Goal: Subscribe to service/newsletter

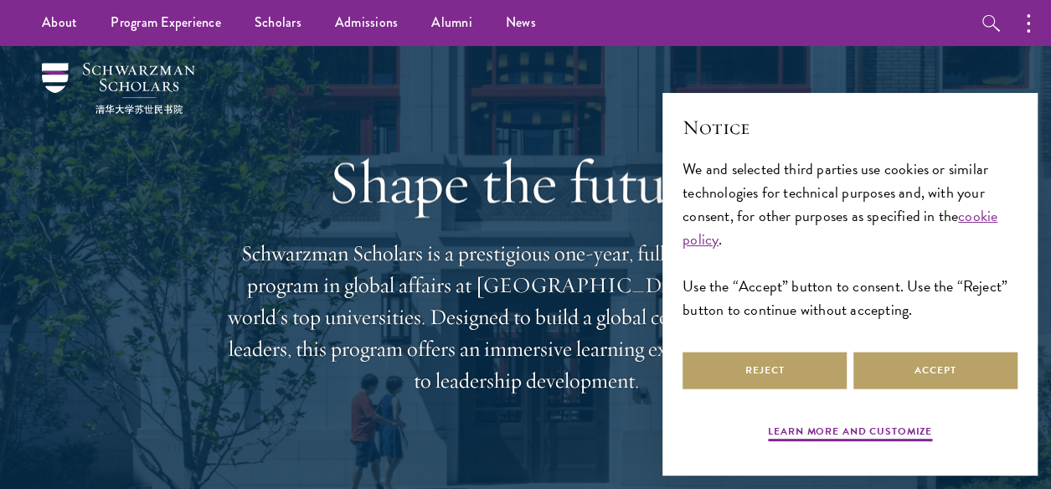
click at [927, 389] on div "Reject Accept" at bounding box center [849, 370] width 335 height 44
click at [928, 373] on button "Accept" at bounding box center [935, 371] width 164 height 38
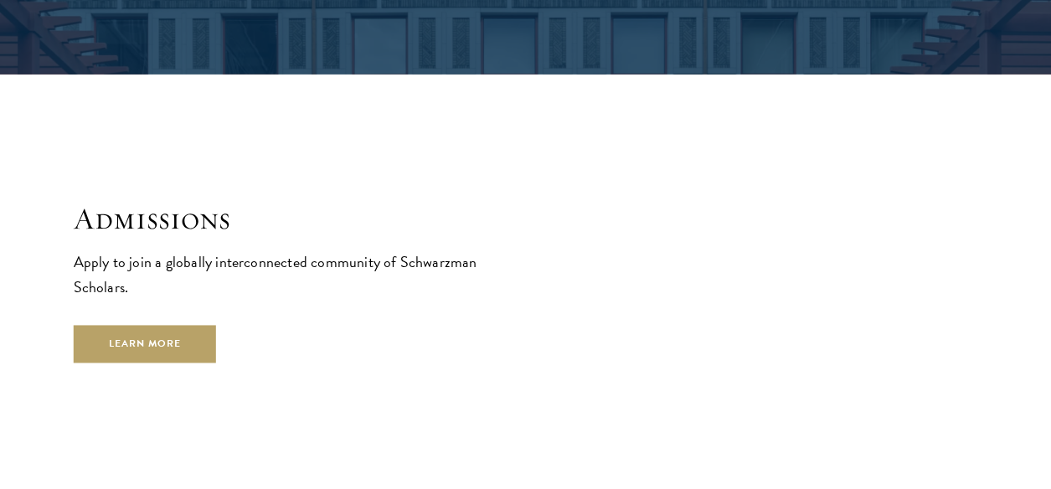
scroll to position [2543, 0]
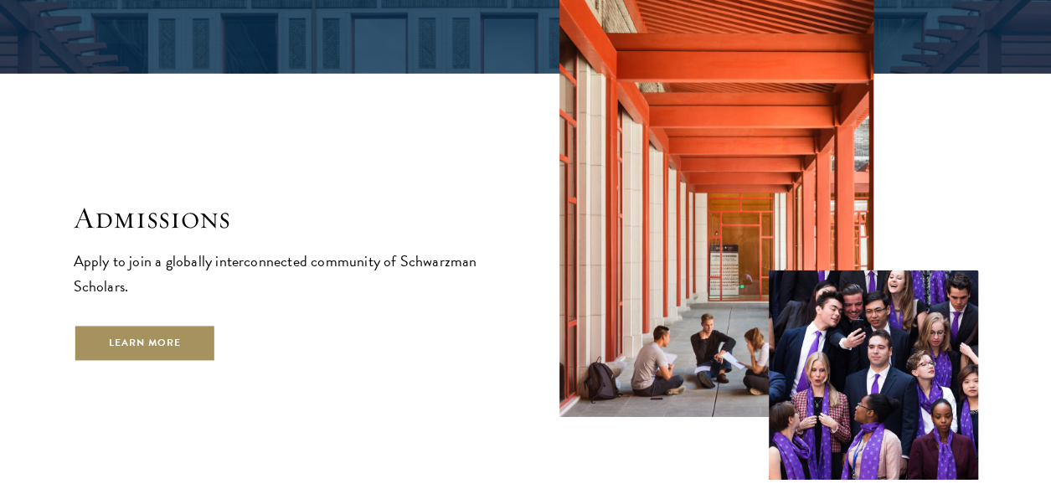
click at [169, 325] on link "Learn More" at bounding box center [145, 344] width 143 height 38
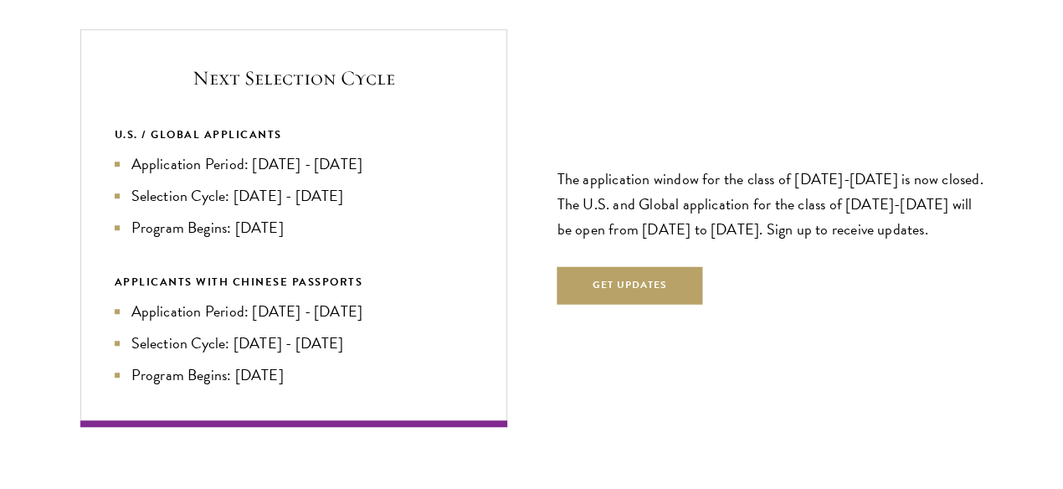
scroll to position [3557, 0]
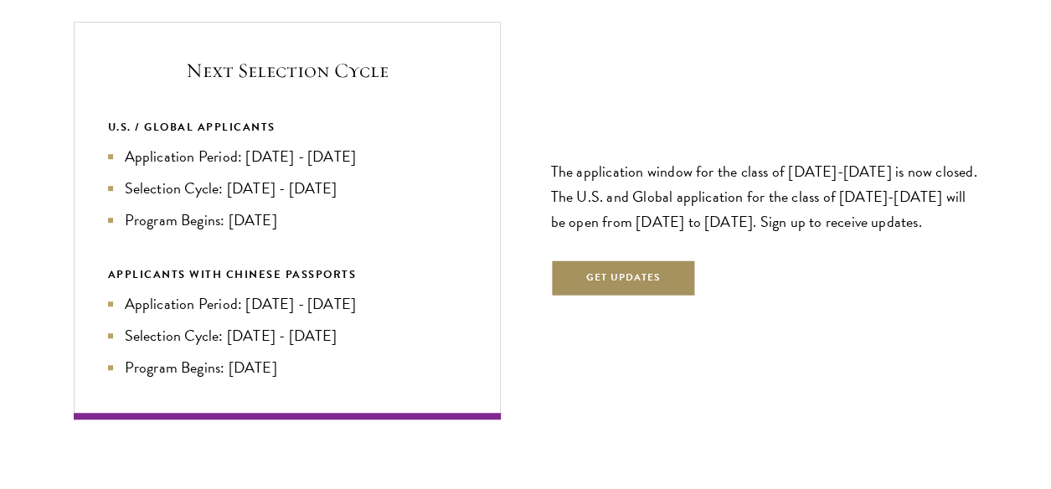
click at [593, 274] on button "Get Updates" at bounding box center [624, 279] width 146 height 38
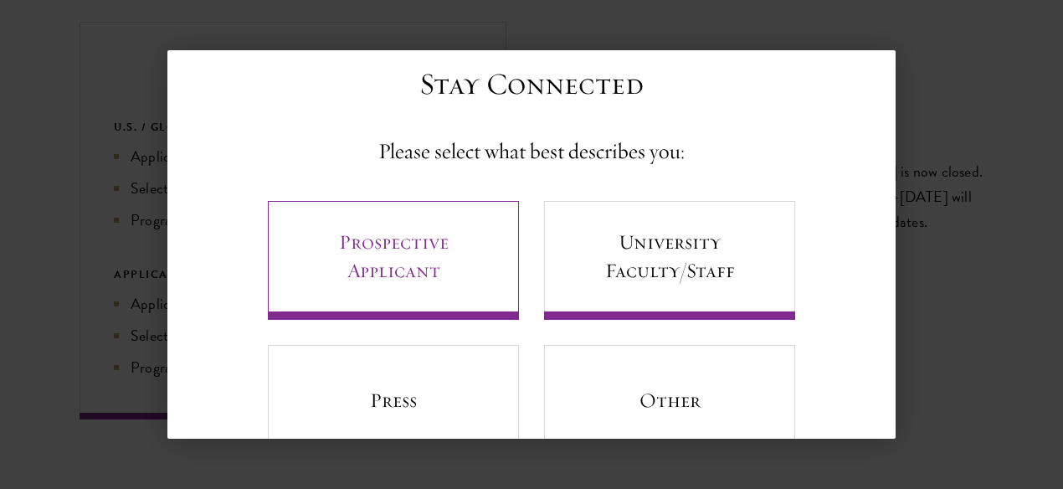
scroll to position [16, 0]
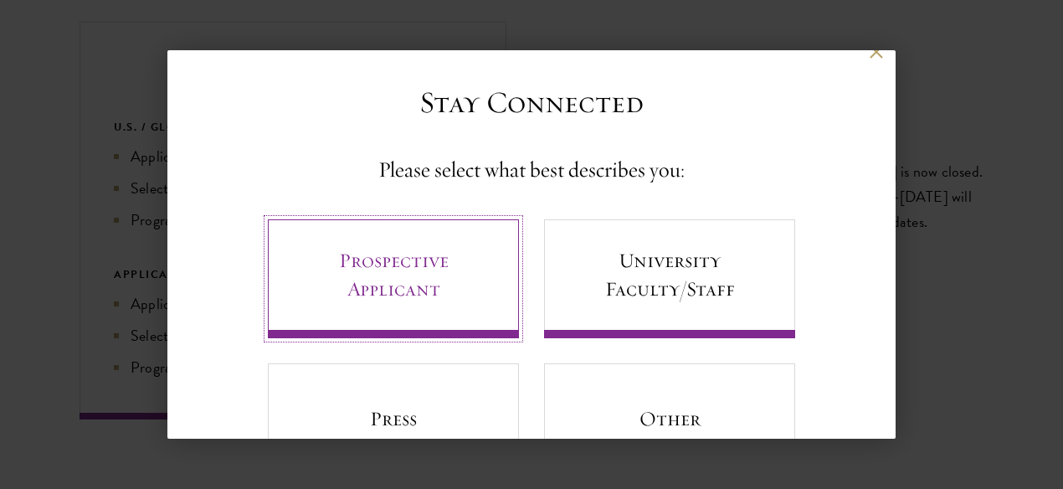
click at [429, 275] on link "Prospective Applicant" at bounding box center [393, 278] width 251 height 119
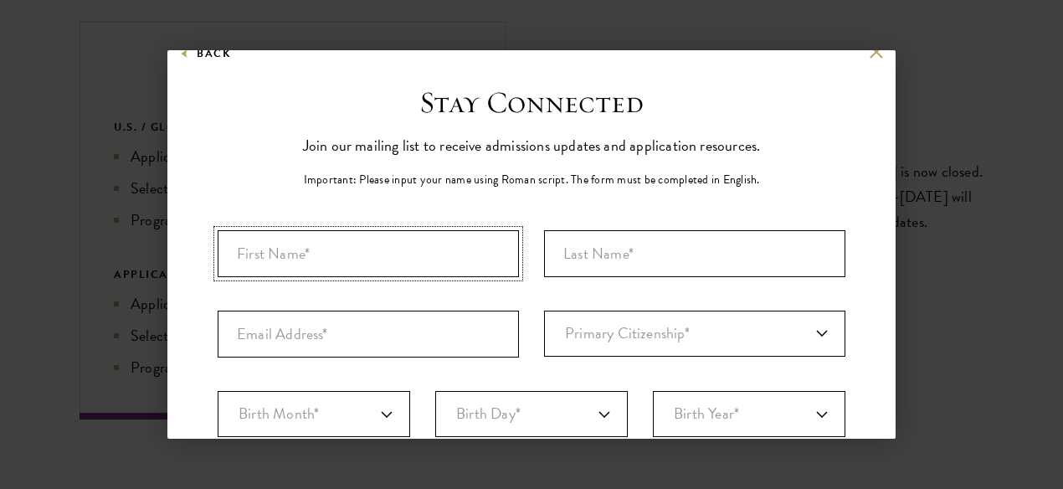
click at [378, 260] on input "First Name*" at bounding box center [368, 253] width 301 height 47
type input "EMMANUEL"
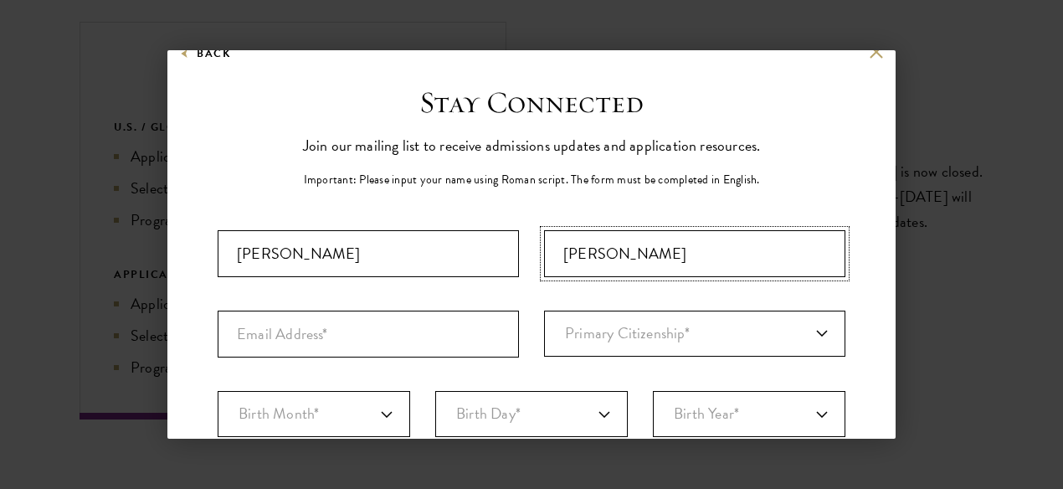
type input "HENRY"
type input "e"
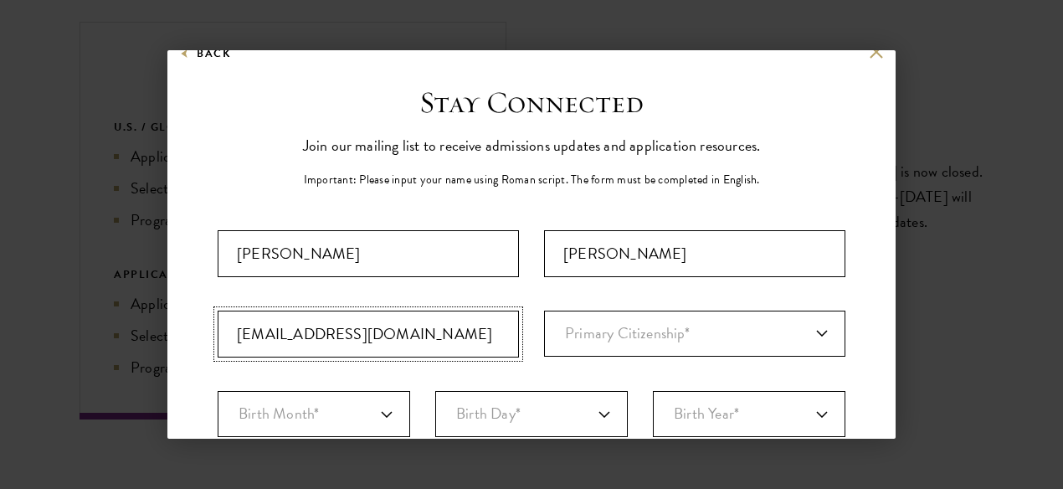
type input "0manu2henry@gmail.com"
click at [626, 323] on select "Primary Citizenship* Afghanistan Aland Islands Albania Algeria Andorra Angola A…" at bounding box center [694, 334] width 301 height 46
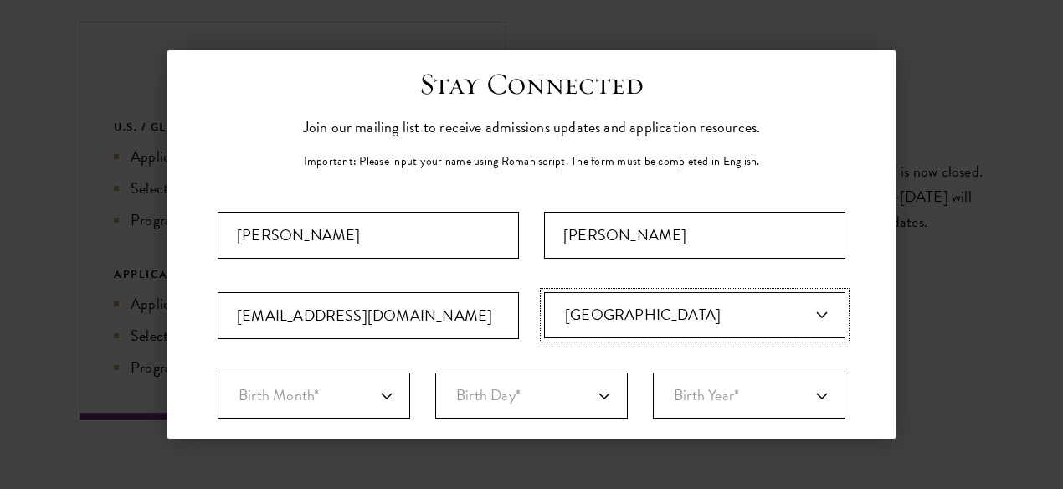
scroll to position [35, 0]
click at [626, 323] on select "Primary Citizenship* Afghanistan Aland Islands Albania Algeria Andorra Angola A…" at bounding box center [694, 314] width 301 height 46
select select "KE"
click at [544, 291] on select "Primary Citizenship* Afghanistan Aland Islands Albania Algeria Andorra Angola A…" at bounding box center [694, 314] width 301 height 46
click at [332, 393] on select "Birth Month* January February March April May June July August September Octobe…" at bounding box center [314, 395] width 193 height 46
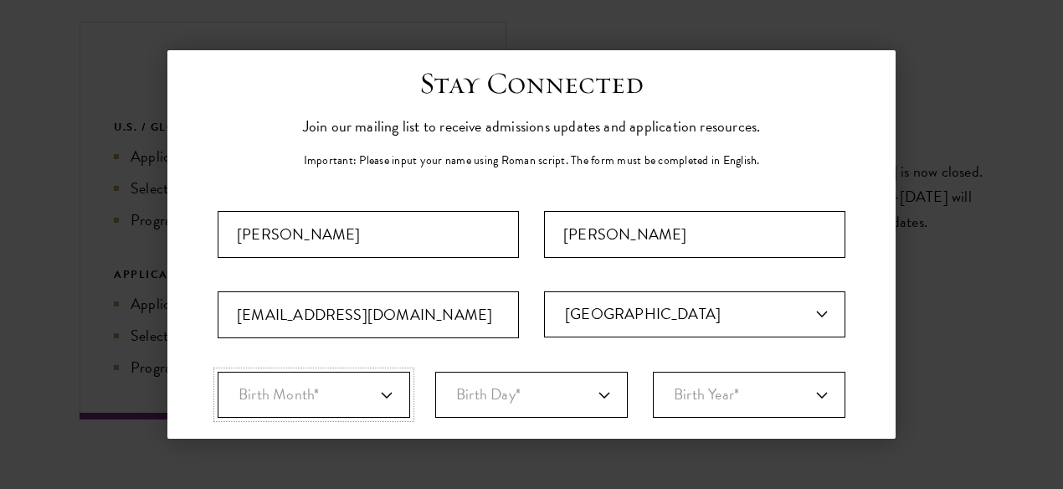
select select "12"
click at [218, 372] on select "Birth Month* January February March April May June July August September Octobe…" at bounding box center [314, 395] width 193 height 46
click at [501, 398] on select "Birth Day* 1 2 3 4 5 6 7 8 9 10 11 12 13 14 15 16 17 18 19 20 21 22 23 24 25 26…" at bounding box center [531, 395] width 193 height 46
select select "24"
click at [435, 372] on select "Birth Day* 1 2 3 4 5 6 7 8 9 10 11 12 13 14 15 16 17 18 19 20 21 22 23 24 25 26…" at bounding box center [531, 395] width 193 height 46
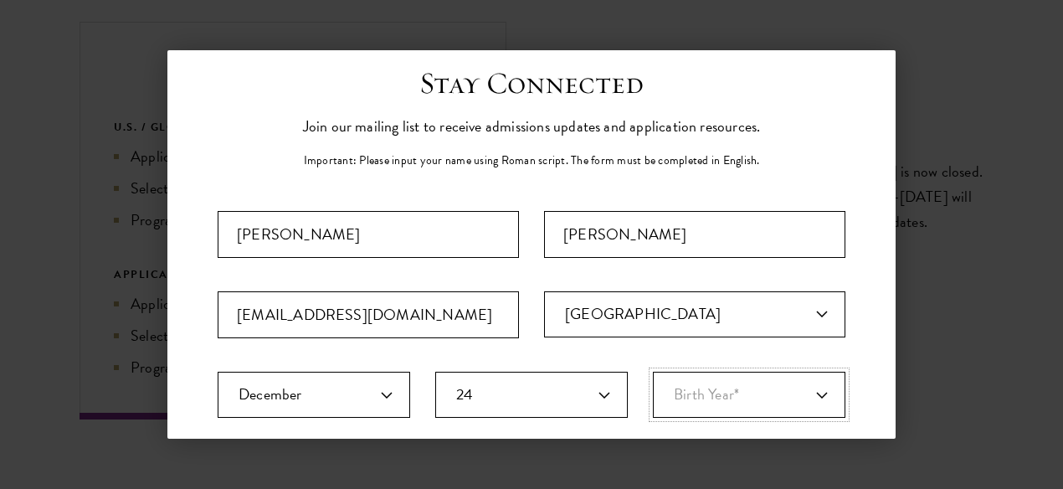
click at [698, 395] on select "Birth Year* 2025 2024 2023 2022 2021 2020 2019 2018 2017 2016 2015 2014 2013 20…" at bounding box center [749, 395] width 193 height 46
select select "2002"
click at [653, 372] on select "Birth Year* 2025 2024 2023 2022 2021 2020 2019 2018 2017 2016 2015 2014 2013 20…" at bounding box center [749, 395] width 193 height 46
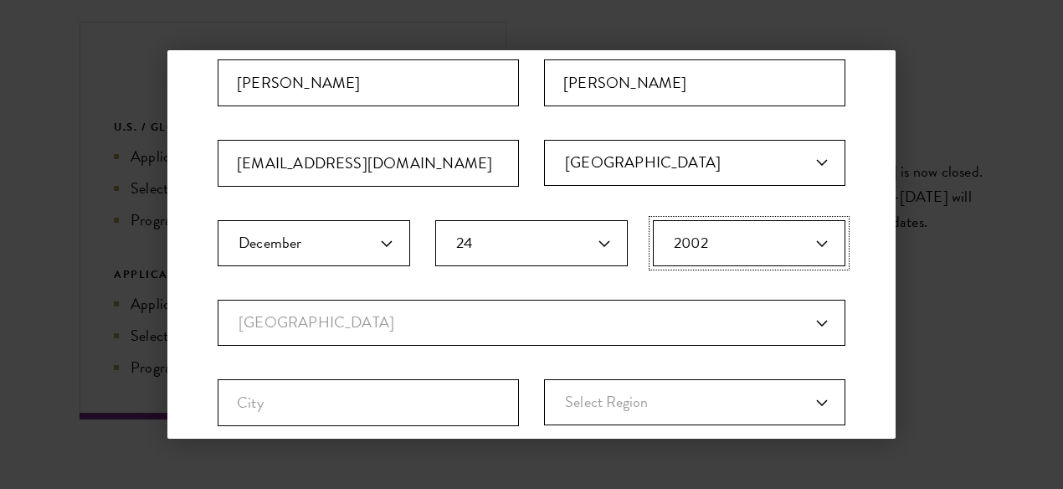
scroll to position [282, 0]
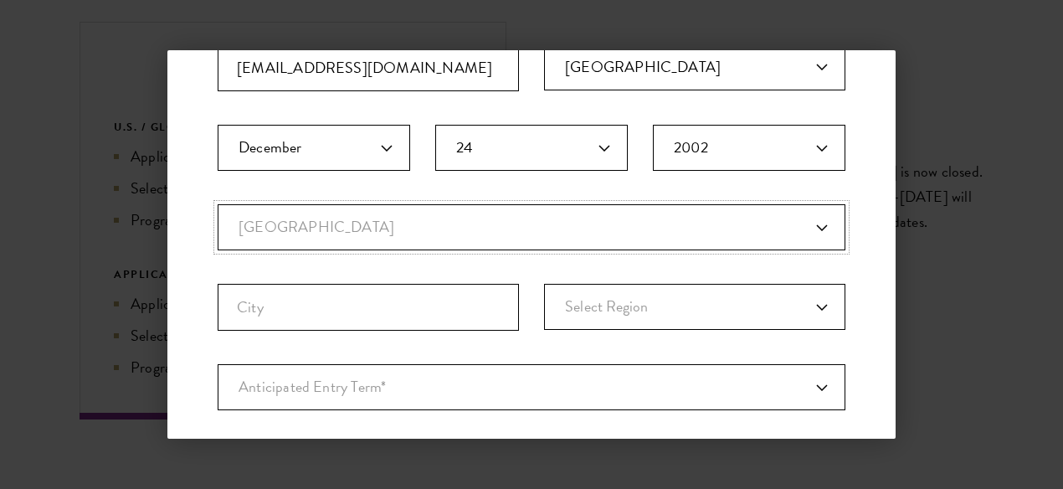
click at [620, 244] on select "Current Country Afghanistan Aland Islands Albania Algeria Andorra Angola Anguil…" at bounding box center [532, 227] width 628 height 46
select select "KZ"
select select
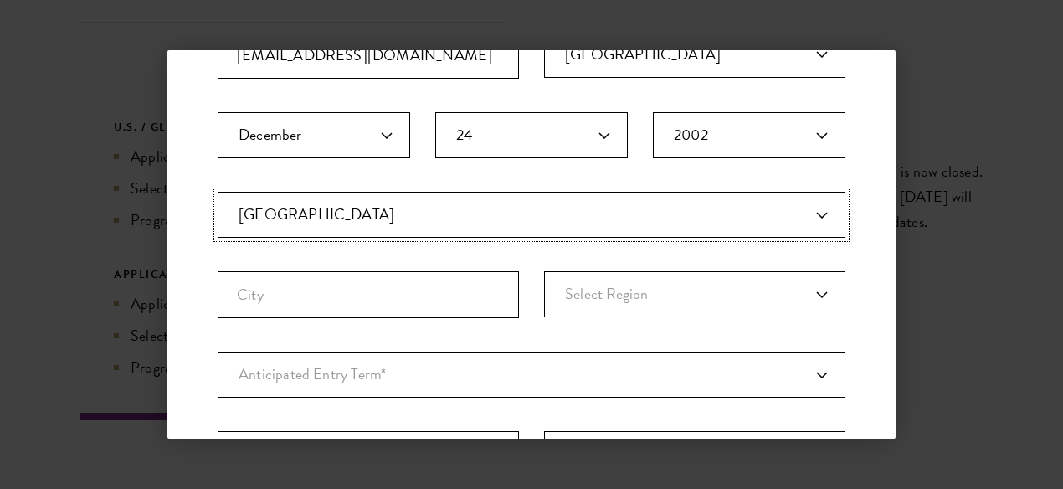
scroll to position [302, 0]
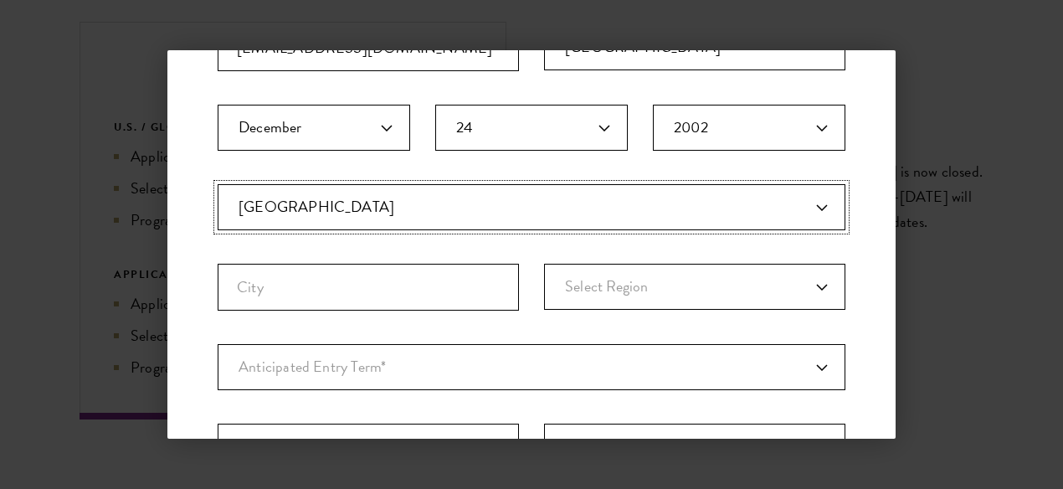
click at [634, 224] on select "Current Country Afghanistan Aland Islands Albania Algeria Andorra Angola Anguil…" at bounding box center [532, 207] width 628 height 46
select select "KE"
click at [218, 184] on select "Current Country Afghanistan Aland Islands Albania Algeria Andorra Angola Anguil…" at bounding box center [532, 207] width 628 height 46
select select
click at [286, 274] on input "City" at bounding box center [368, 287] width 301 height 47
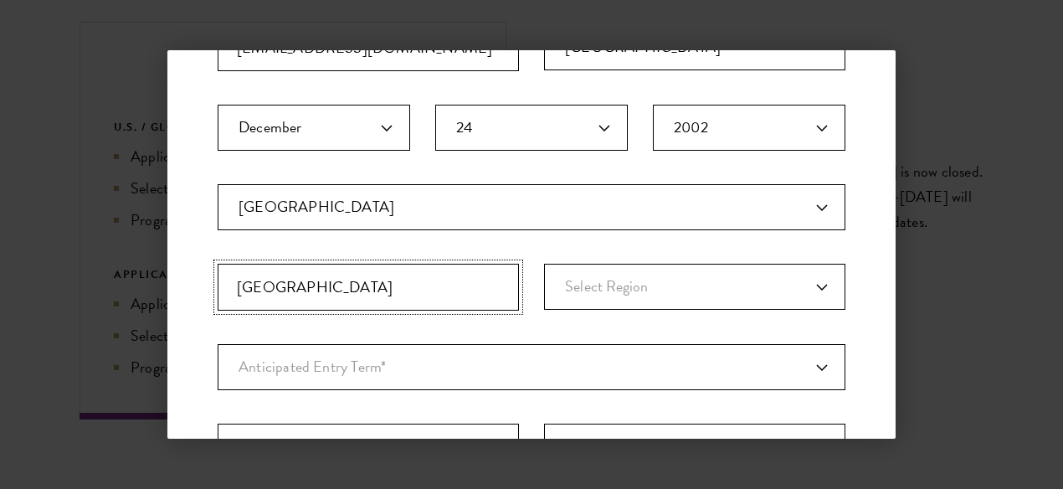
type input "Nairobi"
click at [620, 289] on select "Select Region Baringo Bomet Bungoma Busia Elgeyo-Marakwet Embu Garissa Homa Bay…" at bounding box center [694, 287] width 301 height 46
select select "Nairobi County"
click at [544, 264] on select "Select Region Baringo Bomet Bungoma Busia Elgeyo-Marakwet Embu Garissa Homa Bay…" at bounding box center [694, 287] width 301 height 46
click at [396, 366] on select "Anticipated Entry Term* August 2026 (Application opens April 2025) Just Explori…" at bounding box center [532, 367] width 628 height 46
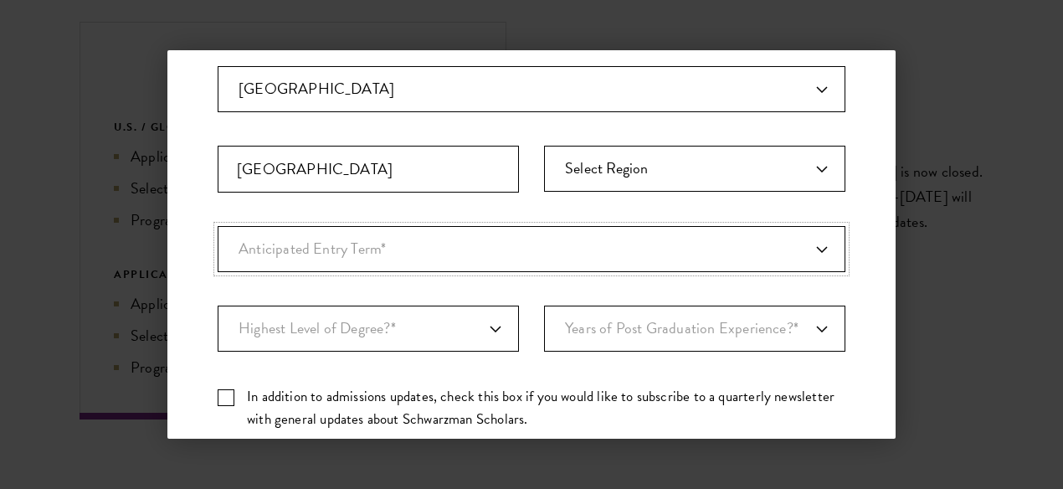
scroll to position [421, 0]
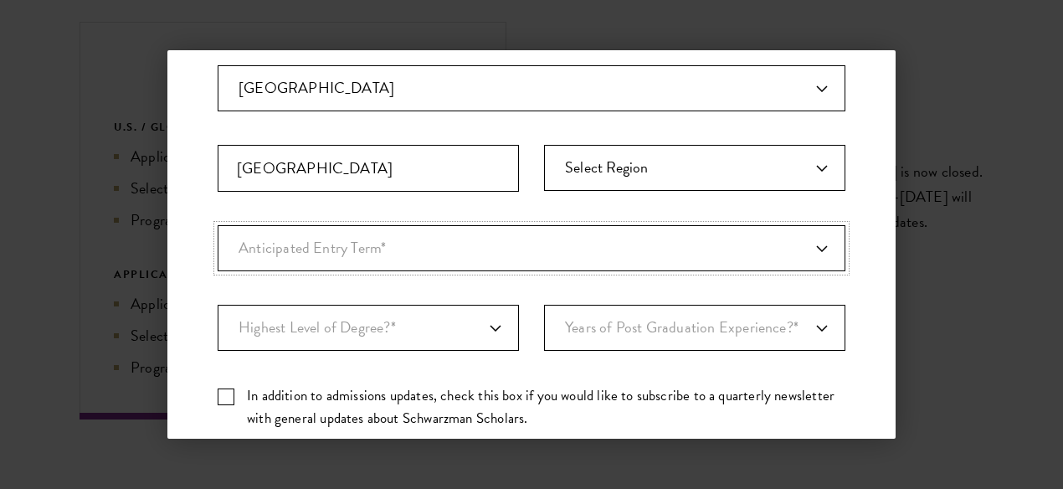
click at [397, 240] on select "Anticipated Entry Term* August 2026 (Application opens April 2025) Just Explori…" at bounding box center [532, 248] width 628 height 46
select select "e64b8ab3-eabb-4867-96d5-7e6b4840665f"
click at [218, 225] on select "Anticipated Entry Term* August 2026 (Application opens April 2025) Just Explori…" at bounding box center [532, 248] width 628 height 46
click at [358, 336] on select "Highest Level of Degree?* PHD Bachelor's Master's Current Undergraduate Student" at bounding box center [368, 328] width 301 height 46
select select "baef124f-e103-44b1-8ca6-5d0669438e44"
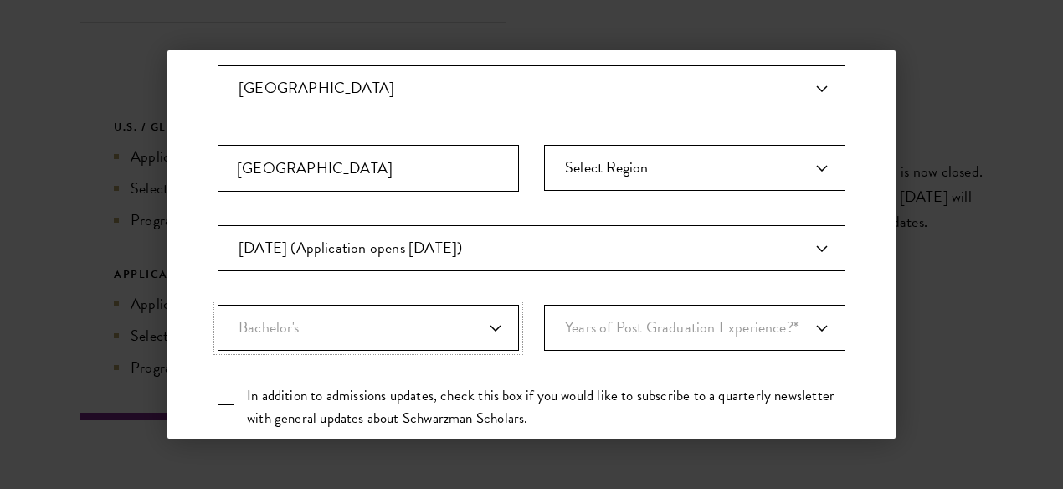
click at [218, 305] on select "Highest Level of Degree?* PHD Bachelor's Master's Current Undergraduate Student" at bounding box center [368, 328] width 301 height 46
click at [677, 321] on select "Years of Post Graduation Experience?* 1 2 3 4 5 6 7 8 9 10" at bounding box center [694, 328] width 301 height 46
select select "2"
click at [544, 305] on select "Years of Post Graduation Experience?* 1 2 3 4 5 6 7 8 9 10" at bounding box center [694, 328] width 301 height 46
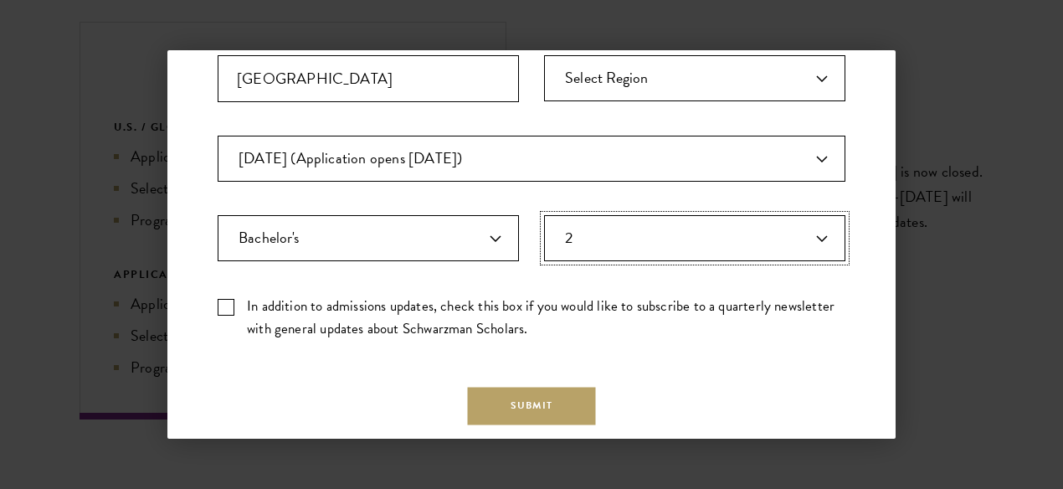
scroll to position [512, 0]
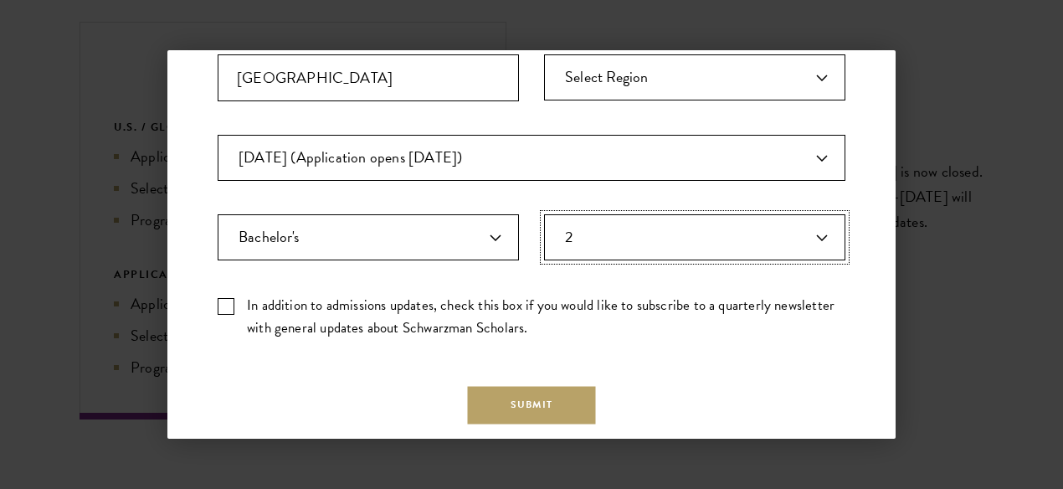
click at [671, 249] on select "Years of Post Graduation Experience?* 1 2 3 4 5 6 7 8 9 10" at bounding box center [694, 237] width 301 height 46
click at [544, 214] on select "Years of Post Graduation Experience?* 1 2 3 4 5 6 7 8 9 10" at bounding box center [694, 237] width 301 height 46
click at [221, 304] on label "In addition to admissions updates, check this box if you would like to subscrib…" at bounding box center [532, 316] width 628 height 45
click at [221, 304] on input "In addition to admissions updates, check this box if you would like to subscrib…" at bounding box center [532, 299] width 628 height 11
checkbox input "true"
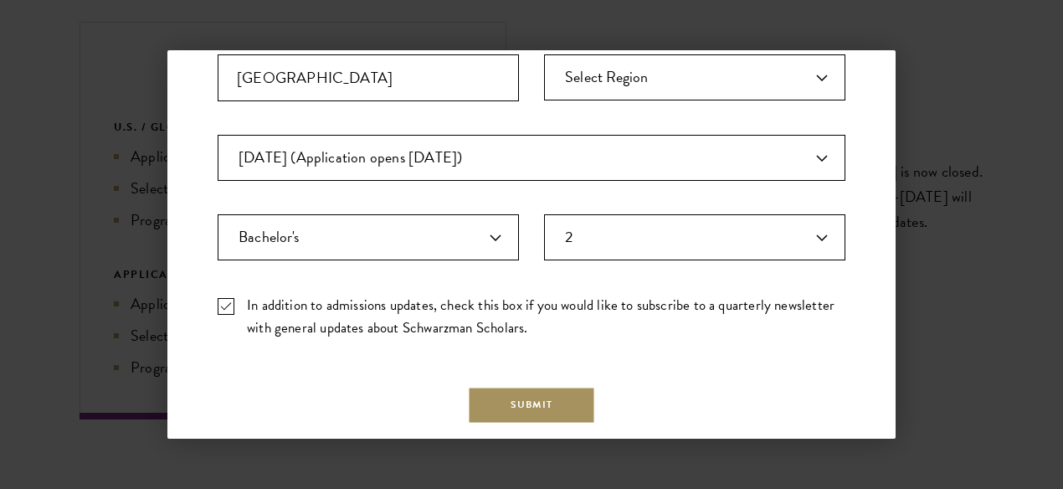
click at [531, 404] on button "Submit" at bounding box center [532, 405] width 128 height 38
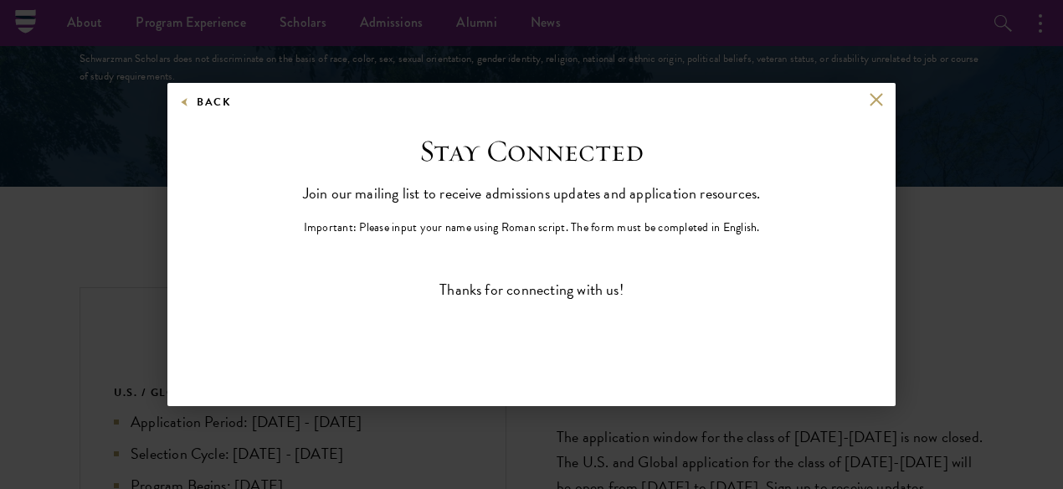
scroll to position [0, 0]
